Goal: Find specific page/section: Find specific page/section

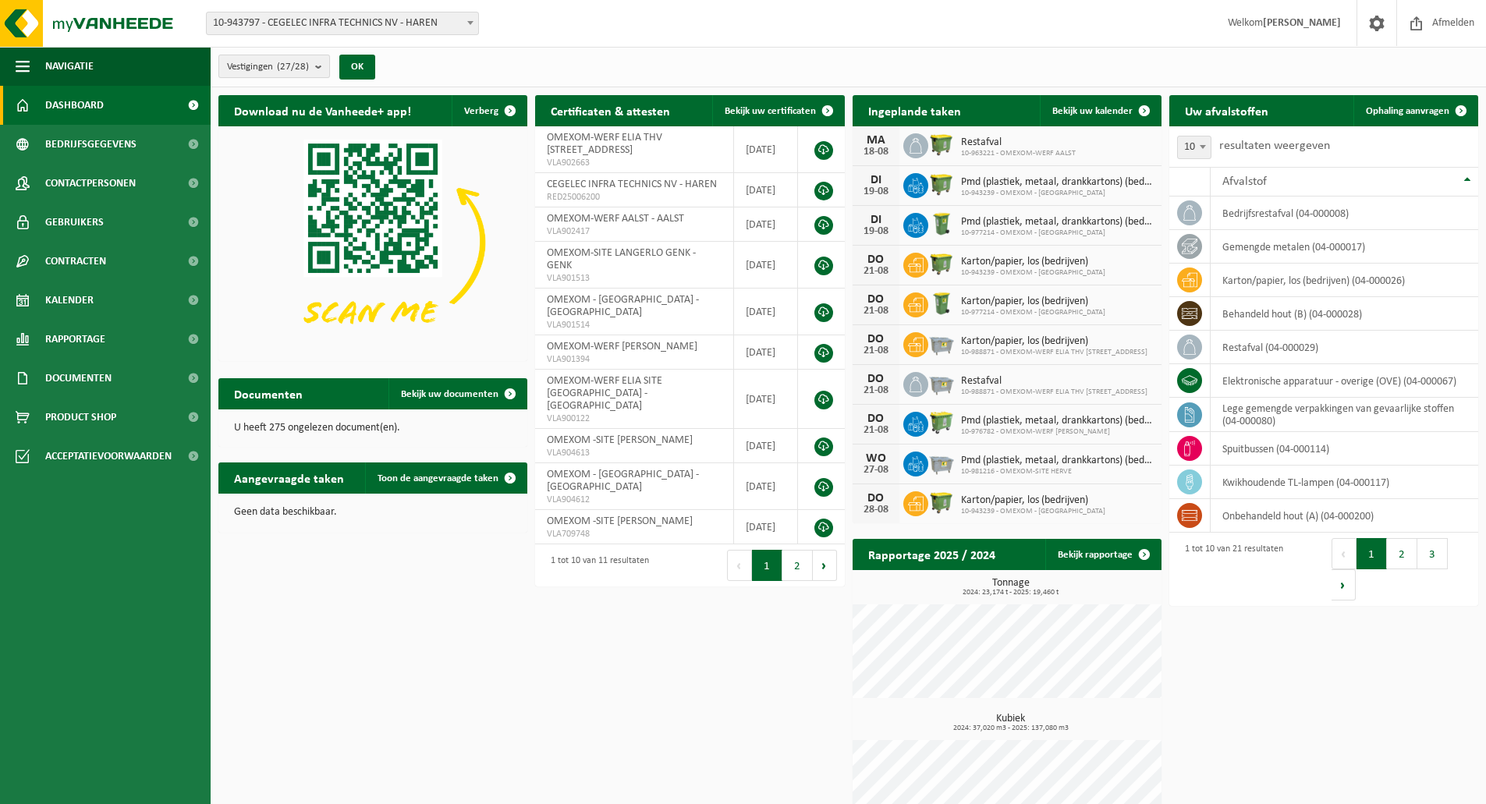
click at [259, 66] on span "Vestigingen (27/28)" at bounding box center [268, 66] width 82 height 23
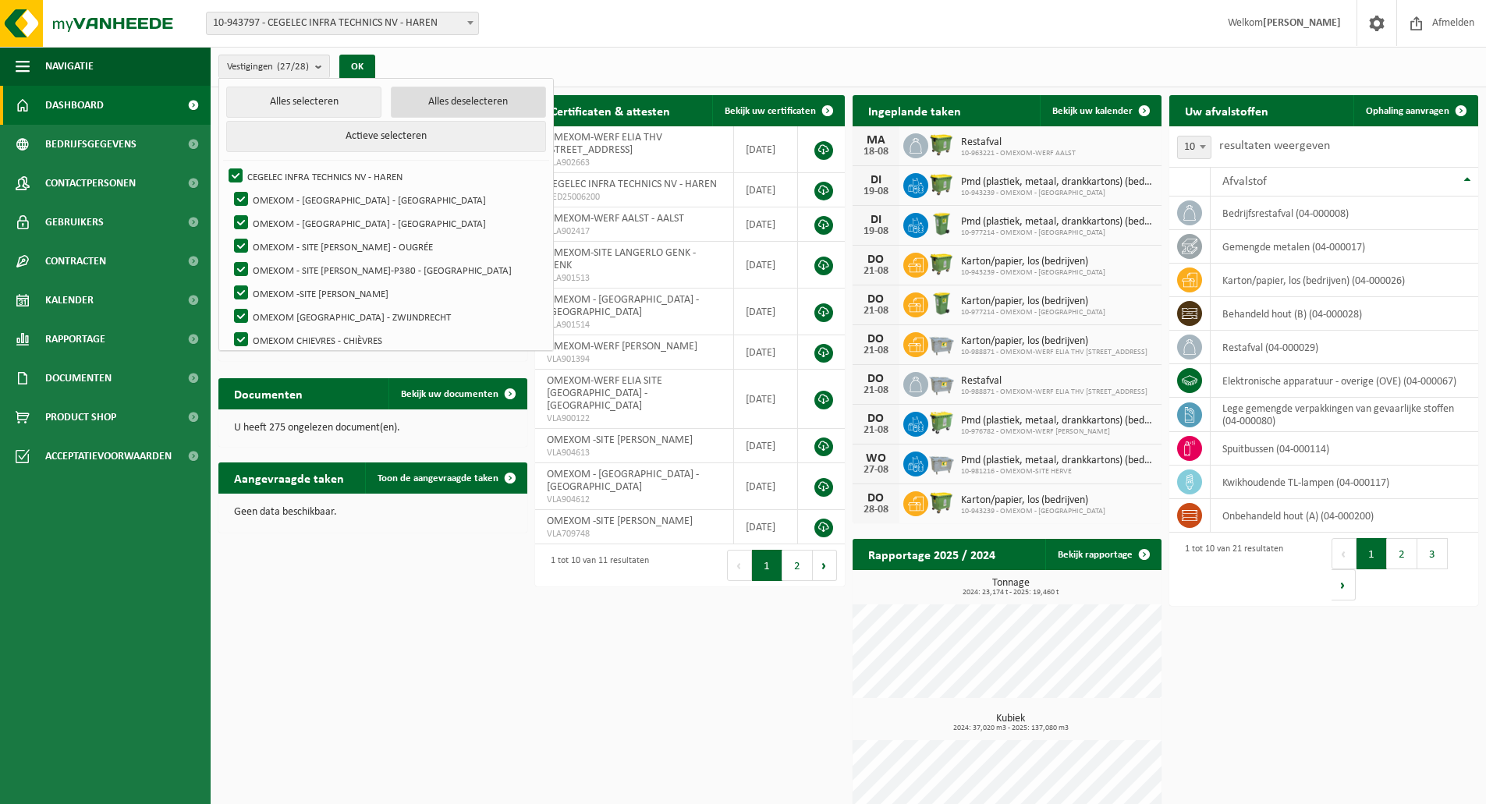
click at [391, 96] on button "Alles deselecteren" at bounding box center [468, 102] width 155 height 31
checkbox input "false"
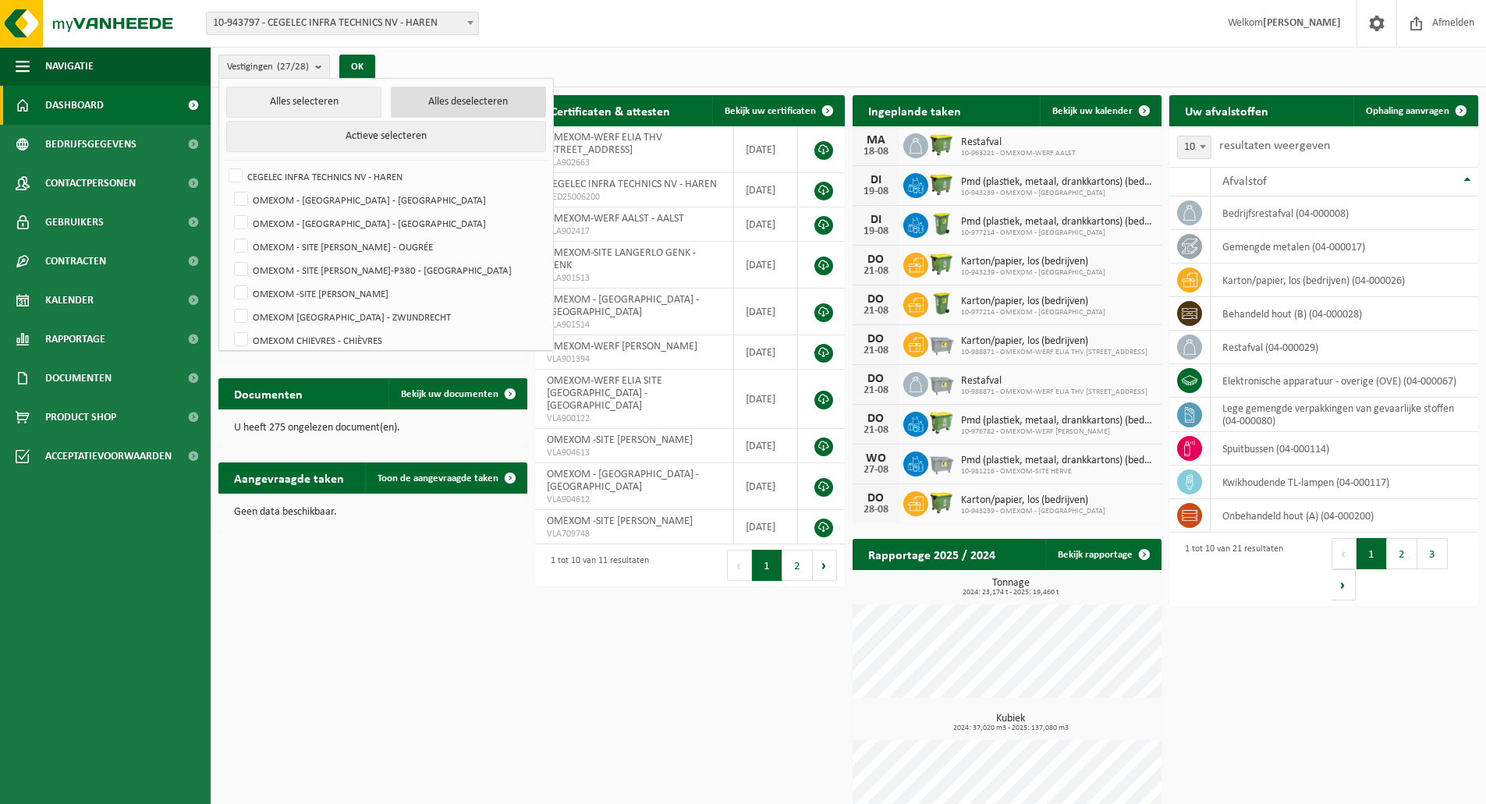
checkbox input "false"
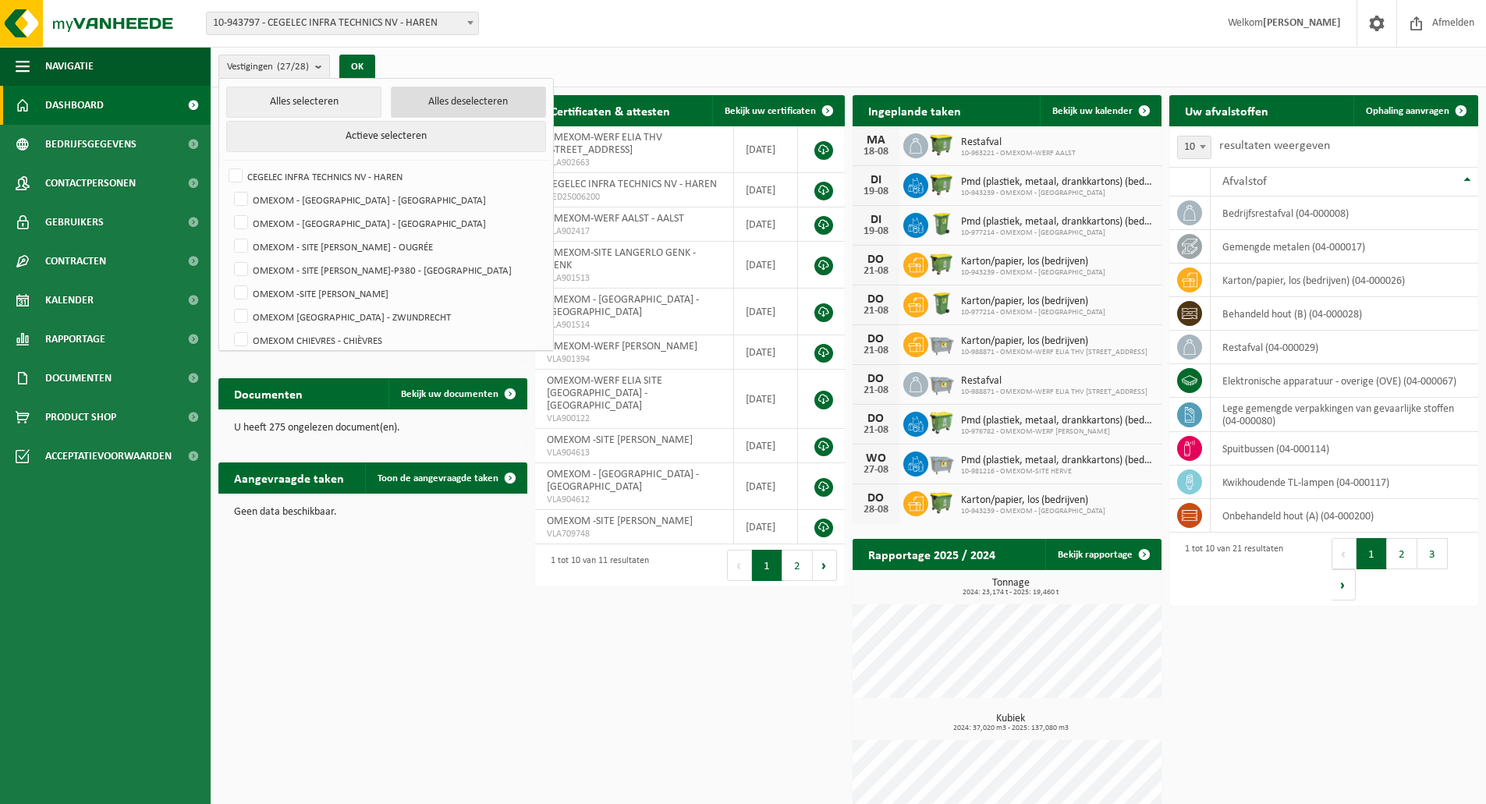
checkbox input "false"
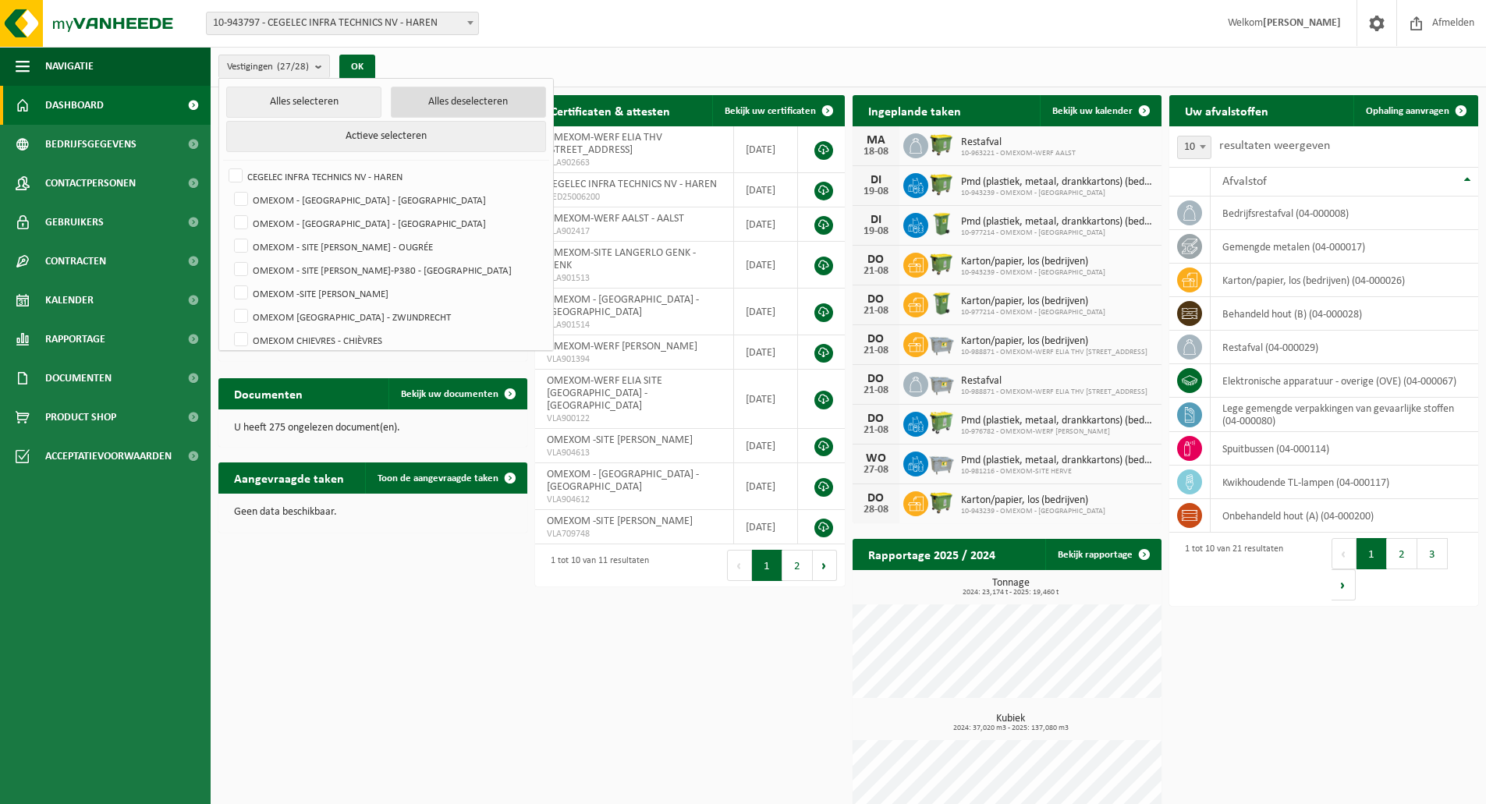
checkbox input "false"
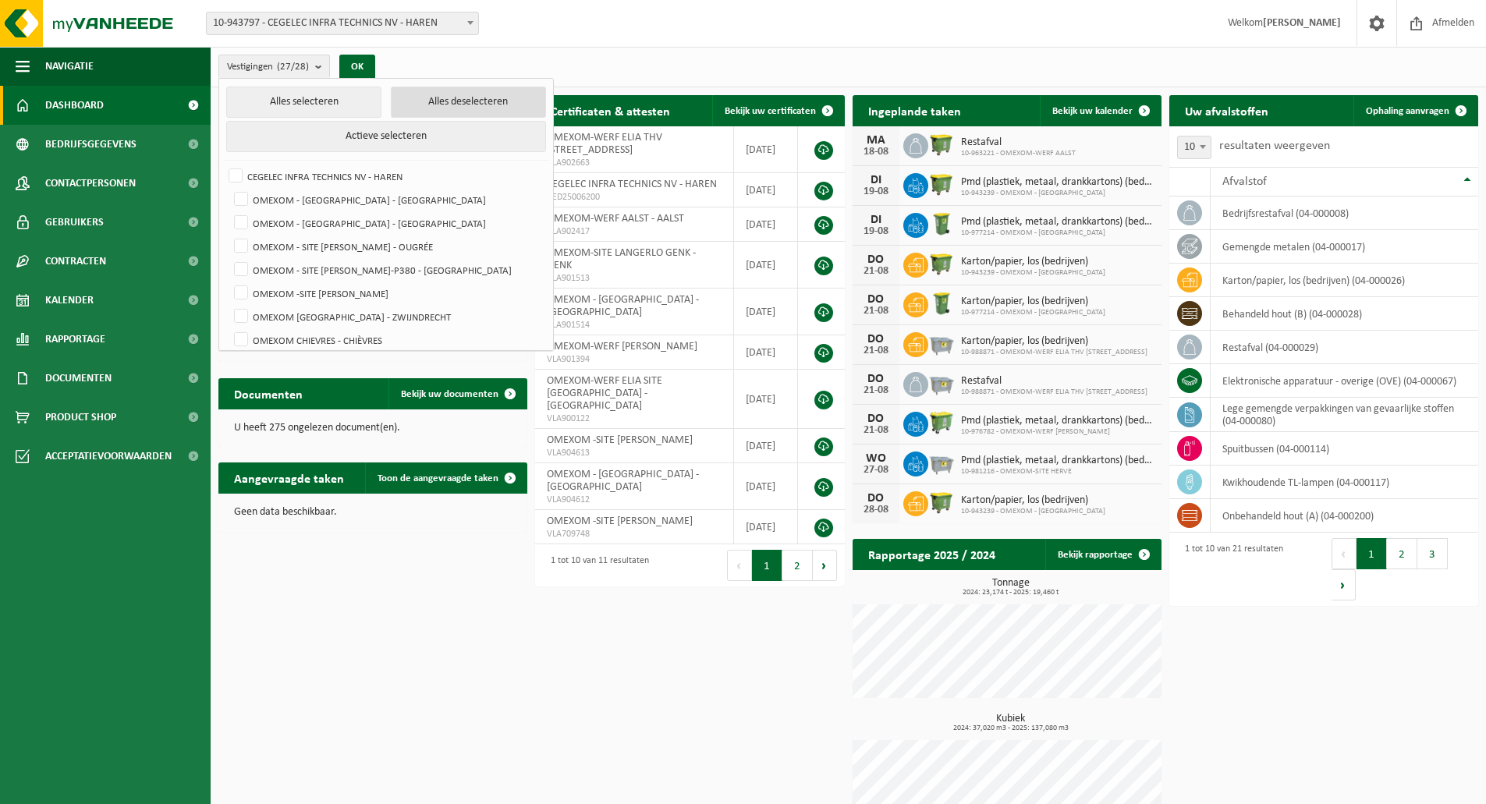
checkbox input "false"
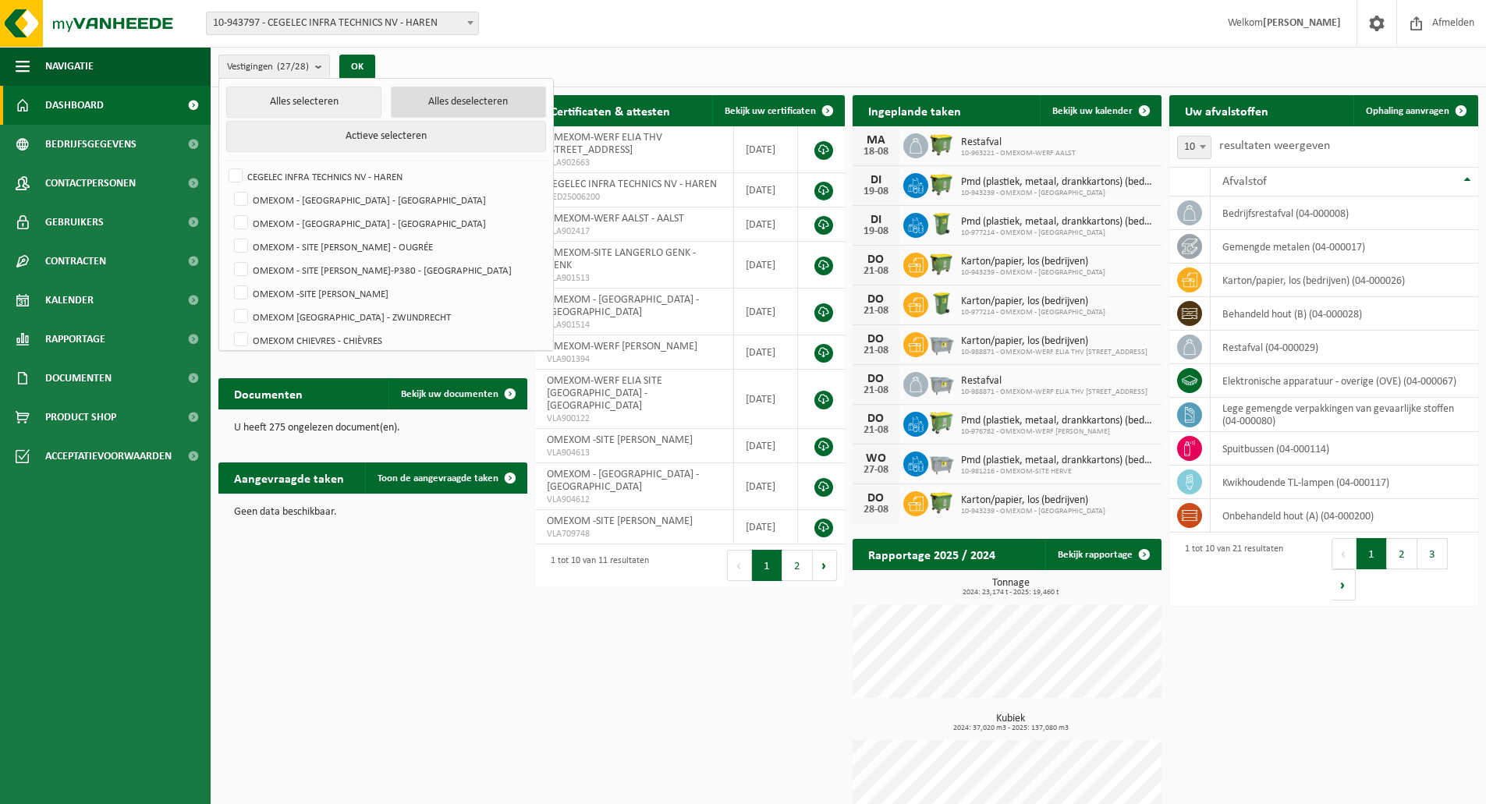
checkbox input "false"
click at [346, 215] on label "OMEXOM - [GEOGRAPHIC_DATA] - [GEOGRAPHIC_DATA]" at bounding box center [388, 222] width 314 height 23
click at [228, 211] on input "OMEXOM - [GEOGRAPHIC_DATA] - [GEOGRAPHIC_DATA]" at bounding box center [228, 211] width 1 height 1
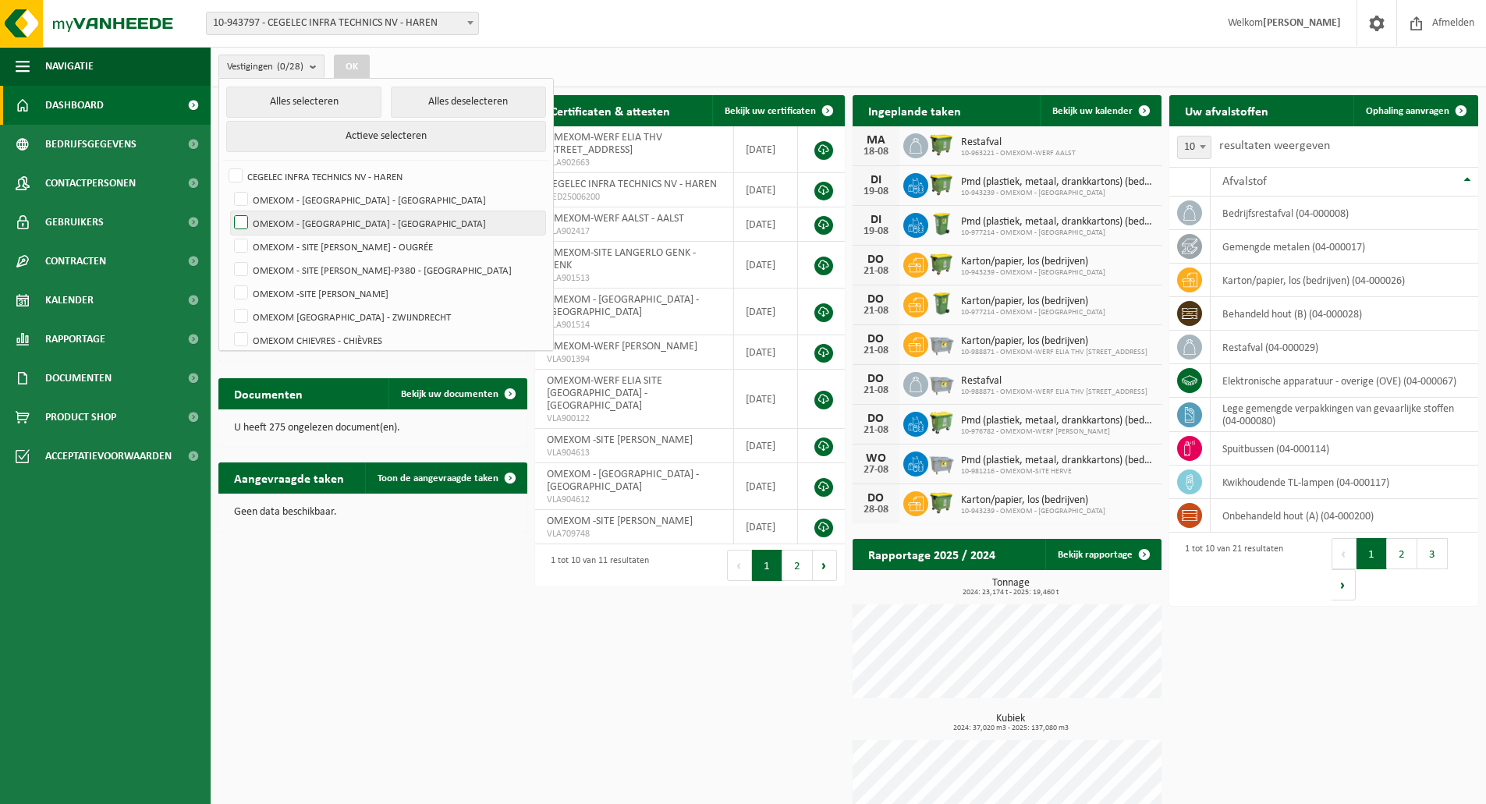
checkbox input "true"
click at [358, 69] on button "OK" at bounding box center [352, 67] width 36 height 25
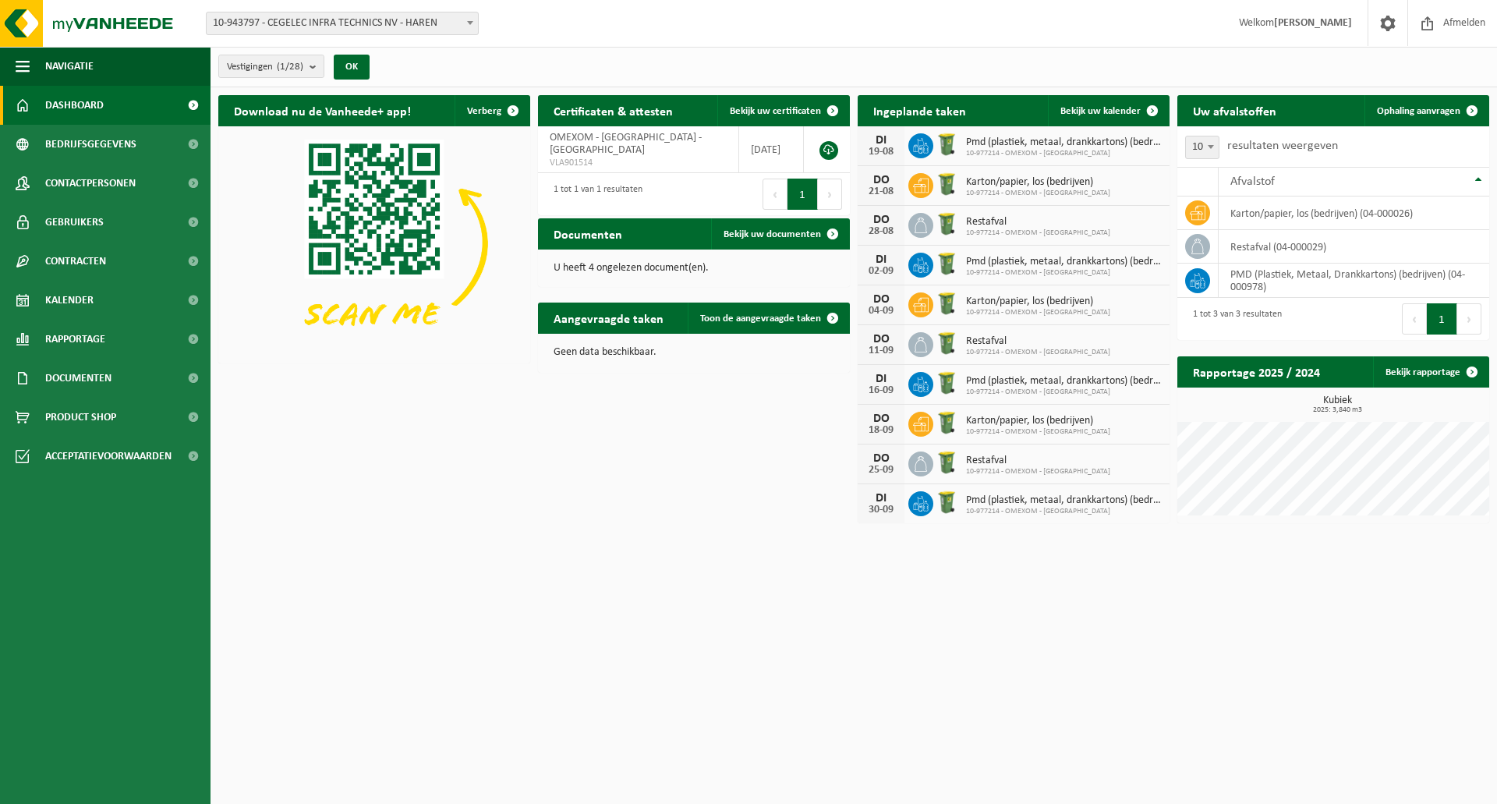
click at [303, 78] on div "Vestigingen (1/28) Alles selecteren Alles deselecteren Actieve selecteren CEGEL…" at bounding box center [299, 67] width 176 height 34
click at [301, 71] on count "(1/28)" at bounding box center [290, 67] width 27 height 10
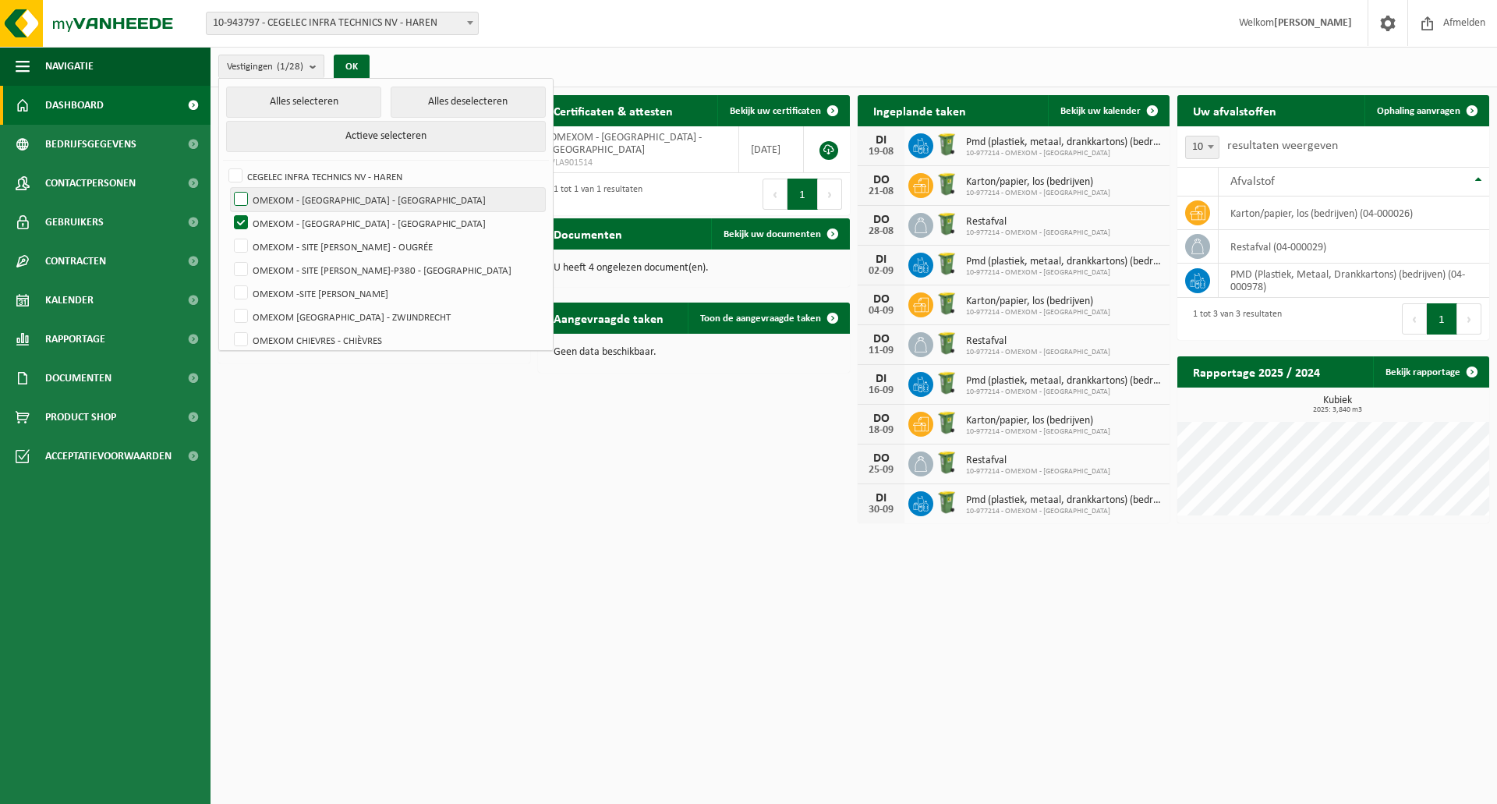
click at [303, 198] on label "OMEXOM - [GEOGRAPHIC_DATA] - [GEOGRAPHIC_DATA]" at bounding box center [388, 199] width 314 height 23
click at [228, 188] on input "OMEXOM - [GEOGRAPHIC_DATA] - [GEOGRAPHIC_DATA]" at bounding box center [228, 187] width 1 height 1
checkbox input "true"
click at [306, 212] on label "OMEXOM - [GEOGRAPHIC_DATA] - [GEOGRAPHIC_DATA]" at bounding box center [388, 222] width 314 height 23
click at [228, 211] on input "OMEXOM - [GEOGRAPHIC_DATA] - [GEOGRAPHIC_DATA]" at bounding box center [228, 211] width 1 height 1
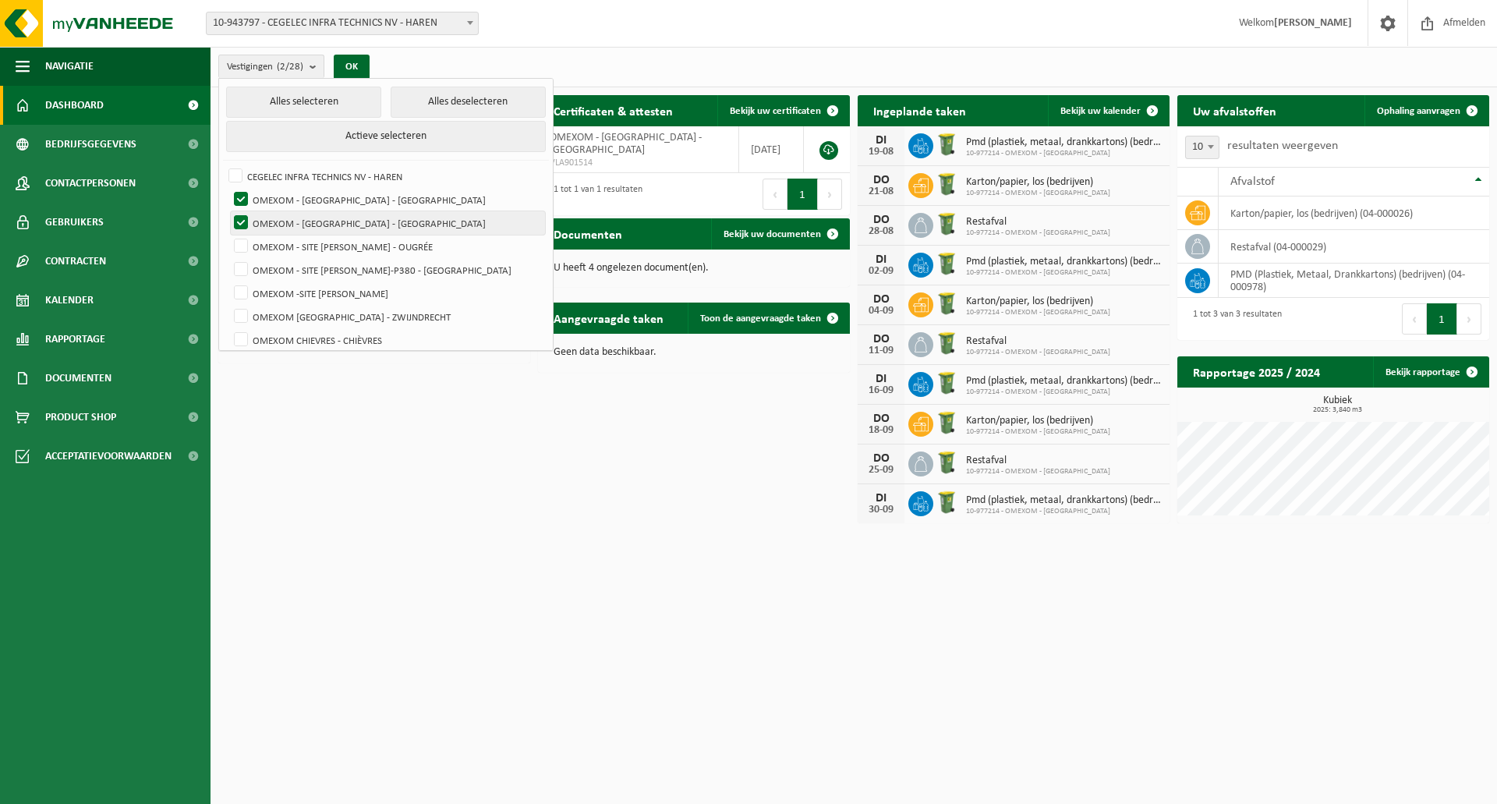
checkbox input "false"
click at [360, 66] on button "OK" at bounding box center [352, 67] width 36 height 25
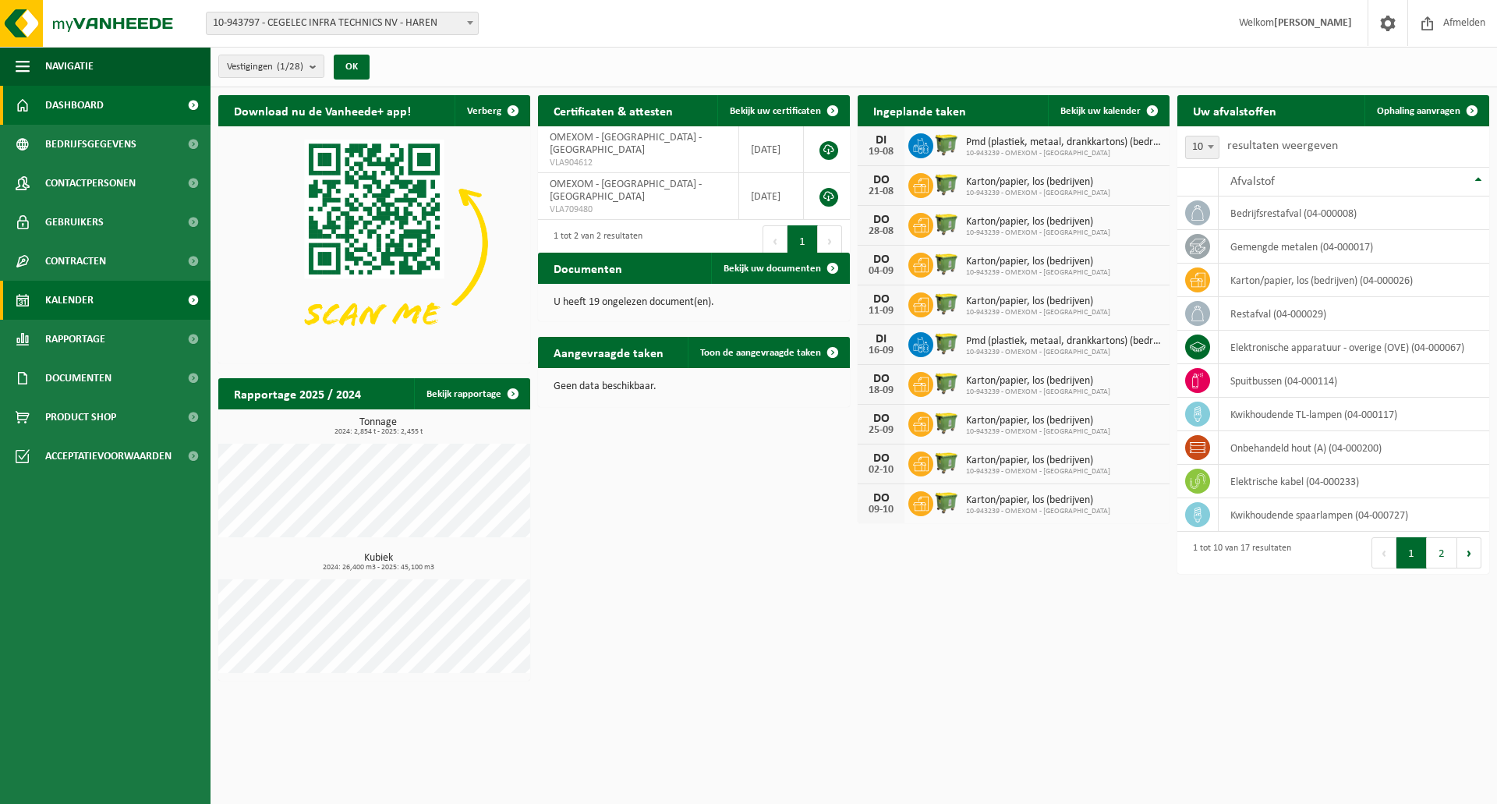
click at [95, 289] on link "Kalender" at bounding box center [105, 300] width 211 height 39
